Goal: Information Seeking & Learning: Learn about a topic

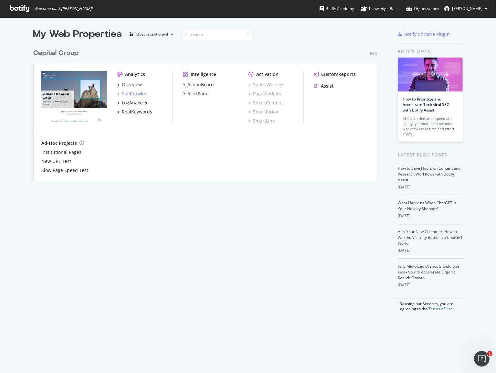
click at [123, 91] on div "SiteCrawler" at bounding box center [134, 93] width 25 height 6
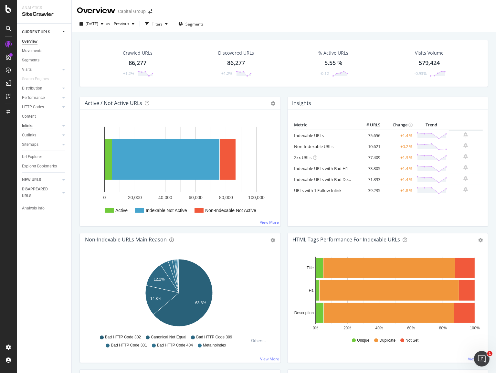
click at [30, 126] on div "Inlinks" at bounding box center [27, 125] width 11 height 7
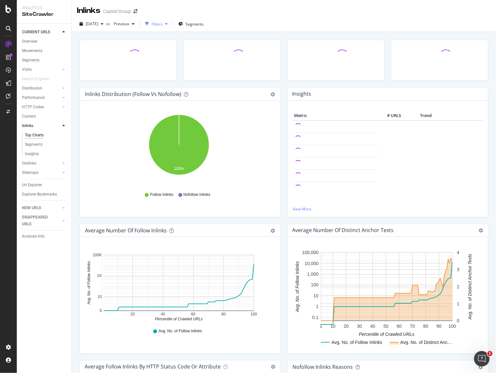
click at [163, 26] on div "Filters" at bounding box center [157, 23] width 11 height 5
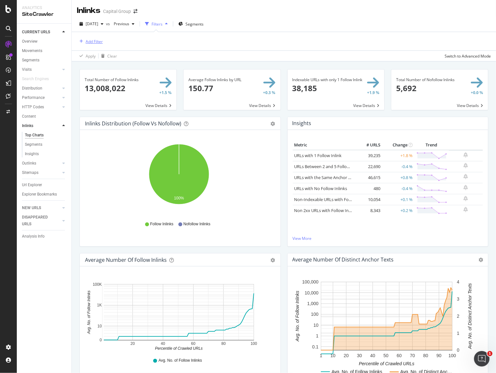
click at [94, 40] on div "Add Filter" at bounding box center [94, 41] width 17 height 5
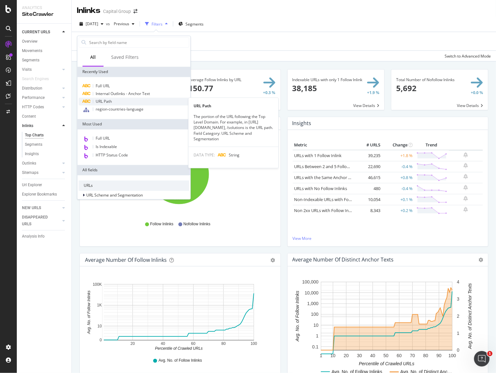
click at [112, 104] on span "URL Path" at bounding box center [104, 101] width 16 height 5
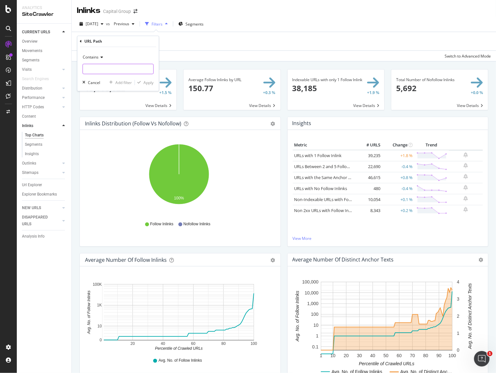
click at [110, 69] on input "text" at bounding box center [118, 69] width 70 height 10
paste input "[URL][DOMAIN_NAME]"
type input "[URL][DOMAIN_NAME]"
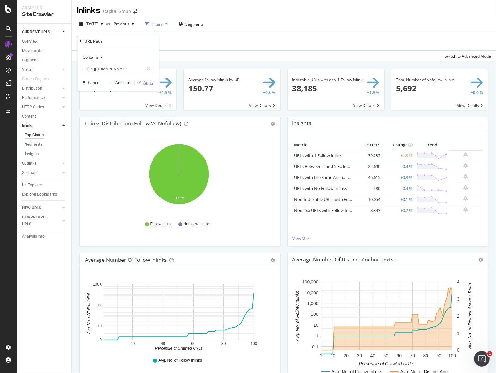
click at [145, 82] on div "Apply" at bounding box center [148, 82] width 10 height 5
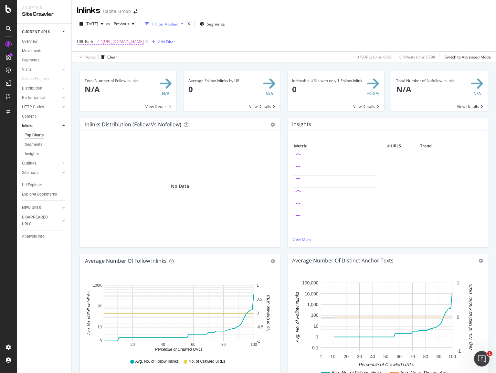
click at [144, 42] on span "^.*[URL][DOMAIN_NAME]" at bounding box center [120, 41] width 47 height 9
click at [87, 56] on span "Contains" at bounding box center [91, 56] width 16 height 5
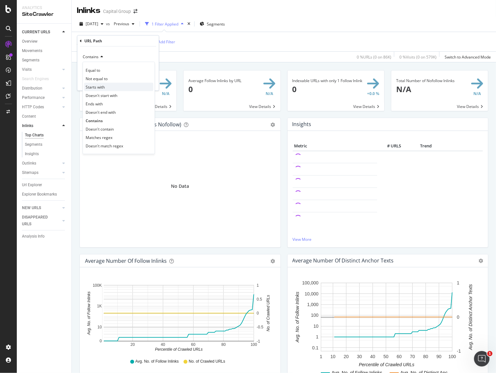
click at [100, 86] on span "Starts with" at bounding box center [95, 86] width 19 height 5
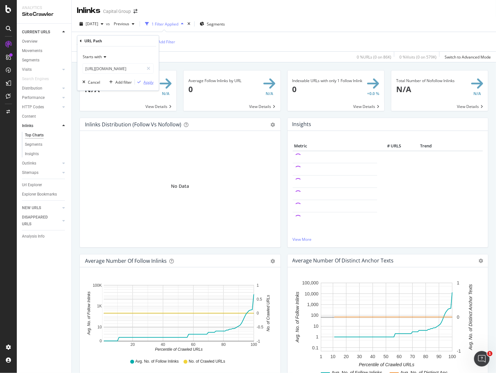
click at [145, 80] on div "Apply" at bounding box center [148, 81] width 10 height 5
click at [141, 42] on span "^[URL][DOMAIN_NAME]" at bounding box center [118, 41] width 43 height 9
click at [100, 55] on span "Starts with" at bounding box center [92, 56] width 19 height 5
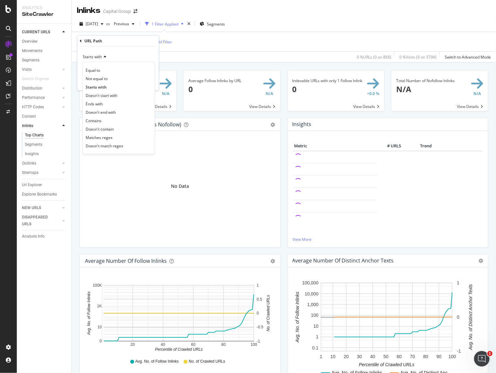
click at [100, 55] on span "Starts with" at bounding box center [92, 56] width 19 height 5
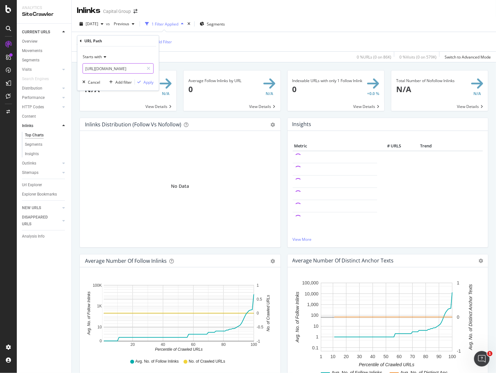
click at [109, 68] on input "[URL][DOMAIN_NAME]" at bounding box center [113, 68] width 61 height 10
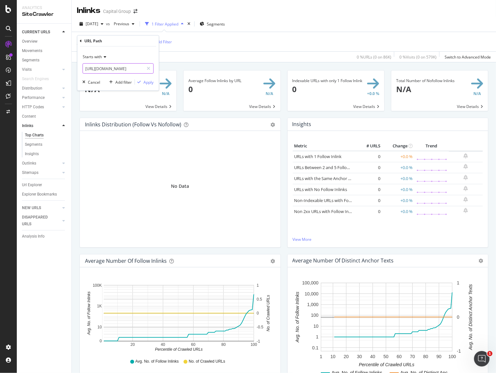
drag, startPoint x: 109, startPoint y: 68, endPoint x: 81, endPoint y: 68, distance: 27.1
click at [81, 68] on div "Starts with [URL][DOMAIN_NAME] Cancel Add filter Apply" at bounding box center [117, 69] width 81 height 44
type input "[DOMAIN_NAME][URL]"
click at [144, 83] on div "Apply" at bounding box center [148, 81] width 10 height 5
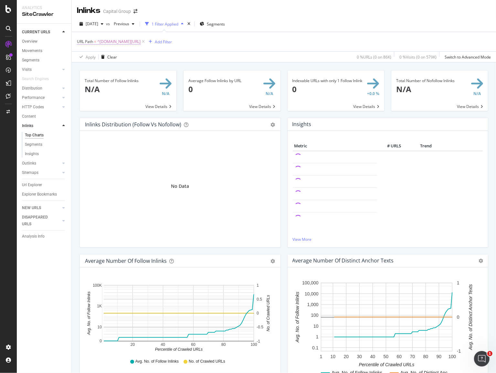
click at [117, 43] on span "^[DOMAIN_NAME][URL]" at bounding box center [118, 41] width 43 height 9
click at [121, 69] on input "[DOMAIN_NAME][URL]" at bounding box center [113, 68] width 61 height 10
click at [125, 68] on input "[DOMAIN_NAME][URL]" at bounding box center [113, 68] width 61 height 10
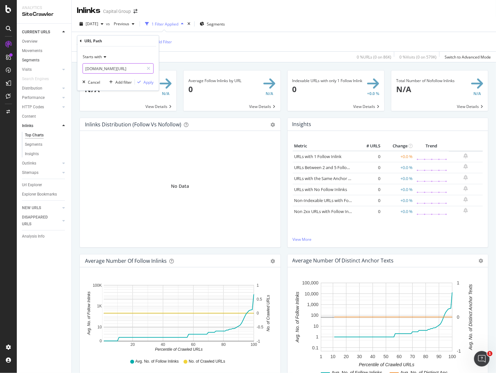
drag, startPoint x: 118, startPoint y: 68, endPoint x: 56, endPoint y: 63, distance: 61.5
click at [56, 63] on body "Analytics SiteCrawler CURRENT URLS Overview Movements Segments Visits Analysis …" at bounding box center [248, 186] width 496 height 373
click at [110, 65] on input "[DOMAIN_NAME][URL]" at bounding box center [113, 68] width 61 height 10
drag, startPoint x: 117, startPoint y: 66, endPoint x: 72, endPoint y: 63, distance: 44.7
click at [72, 63] on body "Analytics SiteCrawler CURRENT URLS Overview Movements Segments Visits Analysis …" at bounding box center [248, 186] width 496 height 373
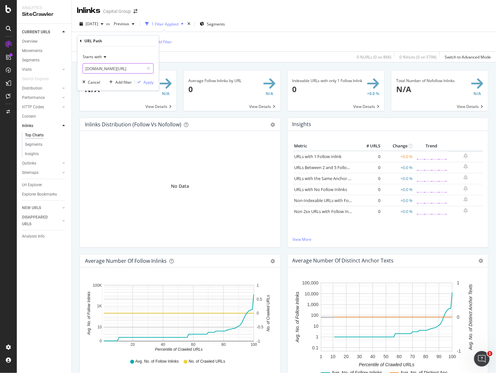
click at [105, 68] on input "[DOMAIN_NAME][URL]" at bounding box center [113, 68] width 61 height 10
type input "ria/insights"
click at [142, 82] on div "button" at bounding box center [139, 82] width 9 height 4
click at [27, 126] on div "Inlinks" at bounding box center [27, 125] width 11 height 7
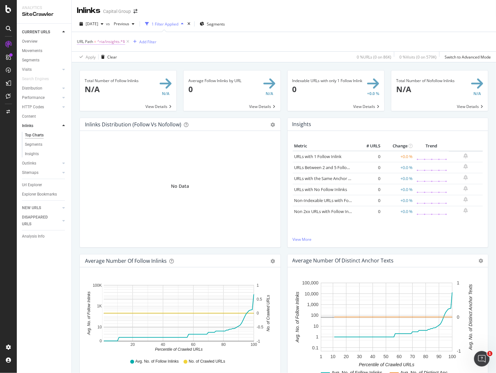
click at [93, 42] on span "URL Path" at bounding box center [85, 41] width 16 height 5
type input "ria"
click at [102, 57] on icon at bounding box center [104, 57] width 5 height 4
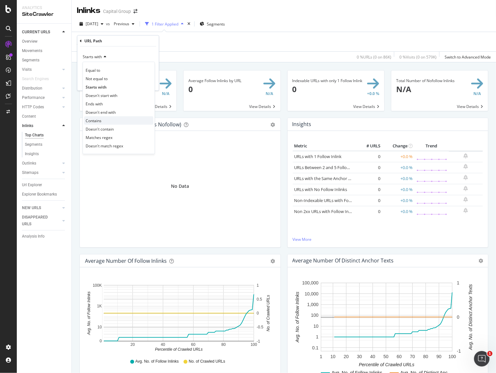
click at [96, 116] on div "Contains" at bounding box center [118, 120] width 69 height 8
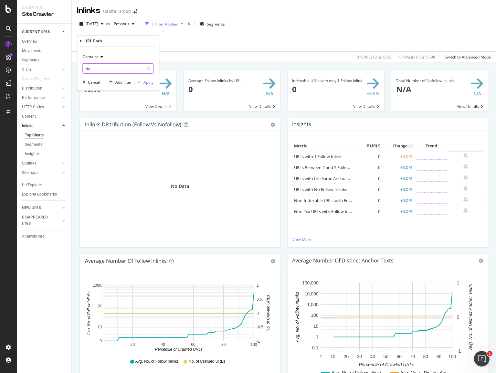
click at [93, 71] on input "ria" at bounding box center [113, 68] width 61 height 10
type input "ria/insights"
click at [142, 80] on div "button" at bounding box center [139, 82] width 9 height 4
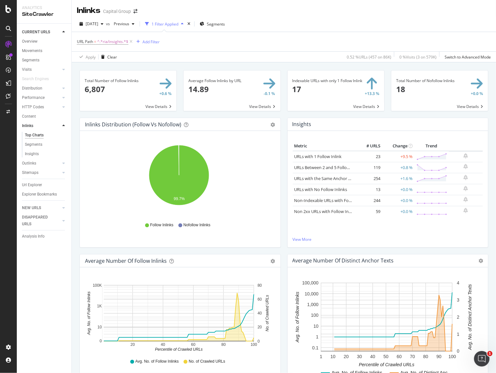
click at [154, 109] on span at bounding box center [128, 90] width 97 height 40
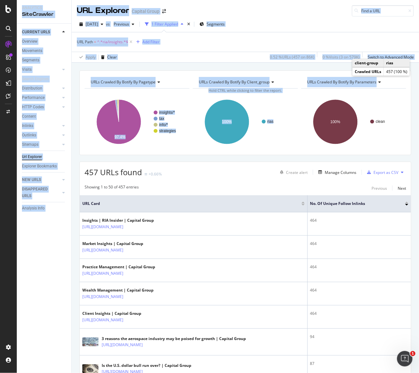
drag, startPoint x: 419, startPoint y: 30, endPoint x: 433, endPoint y: 30, distance: 13.6
click at [419, 30] on html "Analytics SiteCrawler CURRENT URLS Overview Movements Segments Visits Analysis …" at bounding box center [209, 186] width 419 height 373
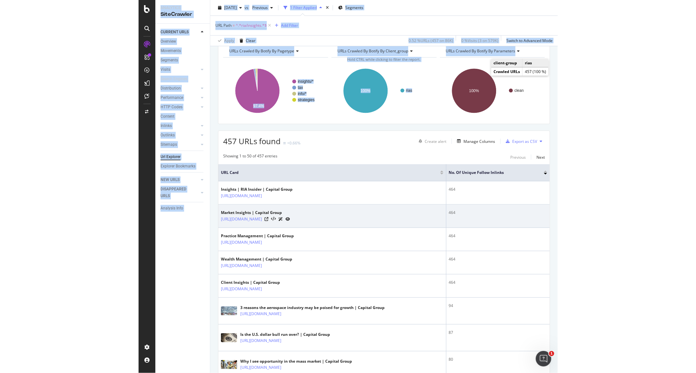
scroll to position [65, 0]
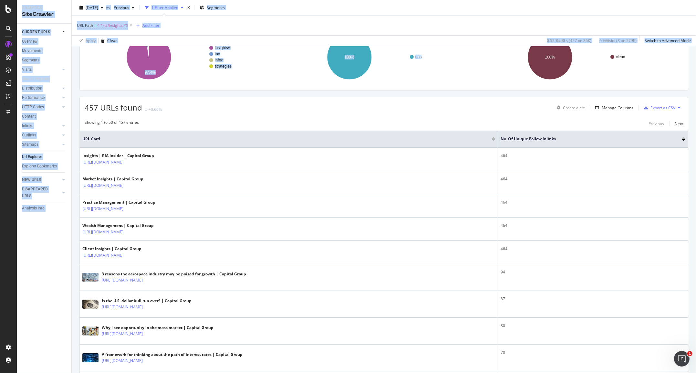
click at [355, 9] on div "[DATE] vs Previous 1 Filter Applied Segments" at bounding box center [384, 9] width 625 height 13
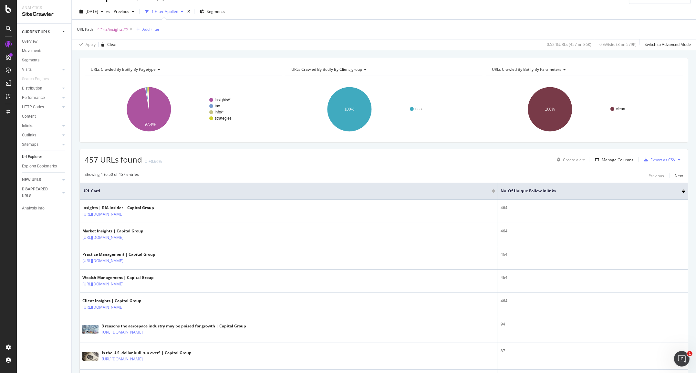
scroll to position [0, 0]
